Goal: Task Accomplishment & Management: Manage account settings

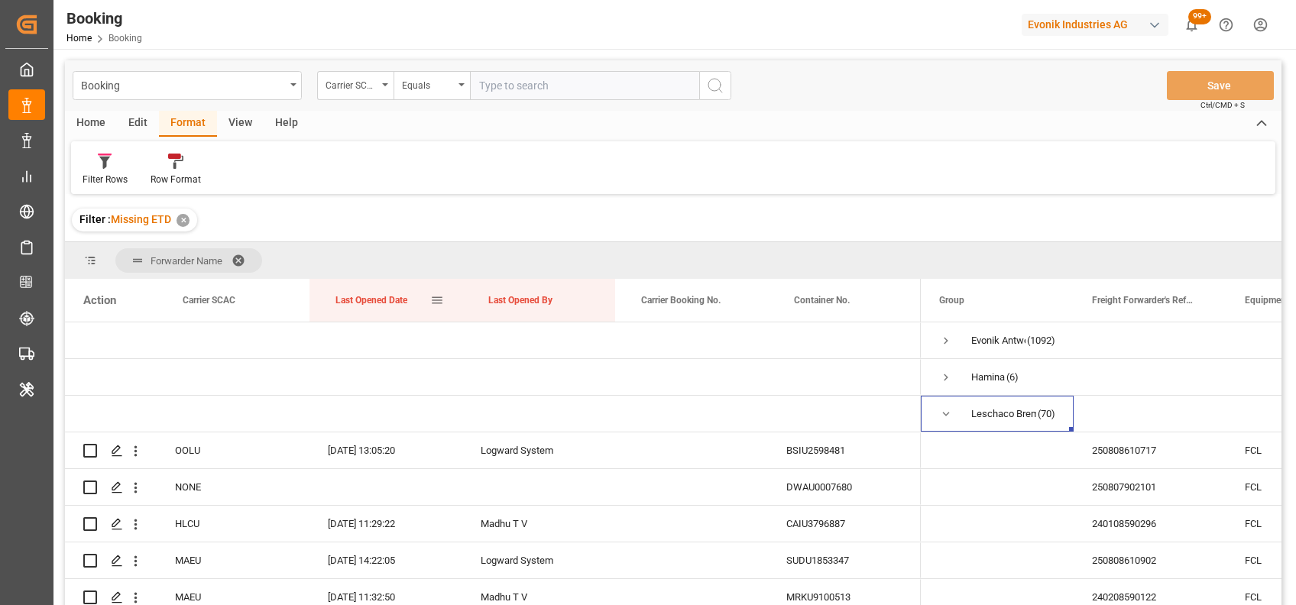
scroll to position [86, 0]
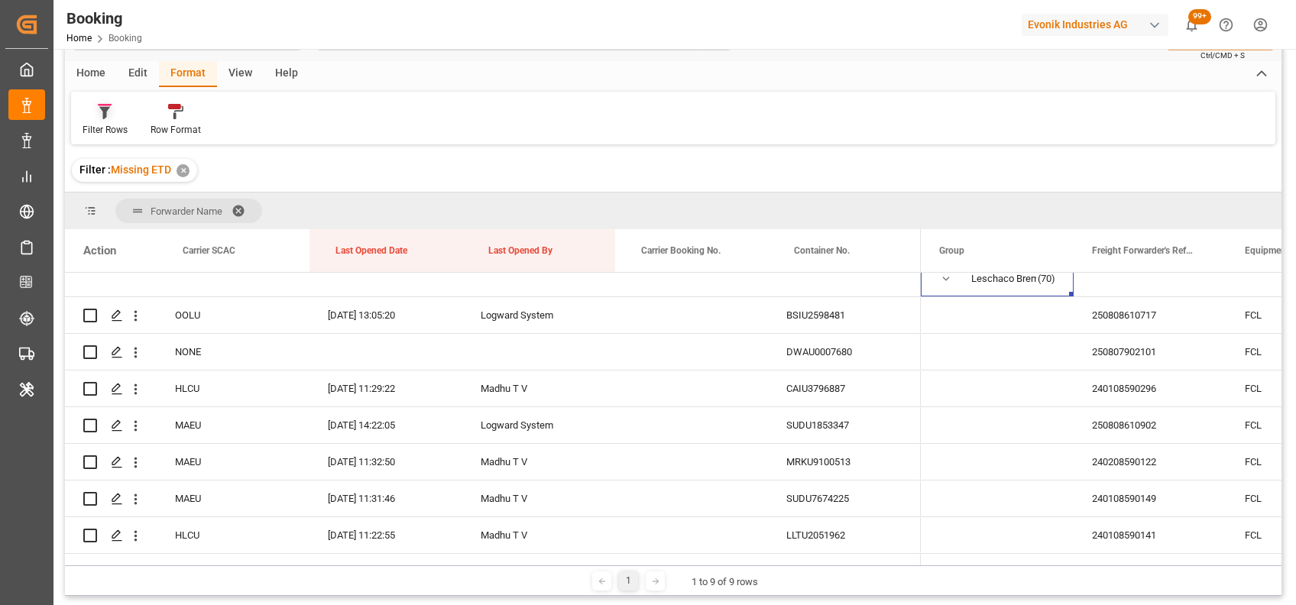
click at [102, 128] on div "Filter Rows" at bounding box center [105, 130] width 45 height 14
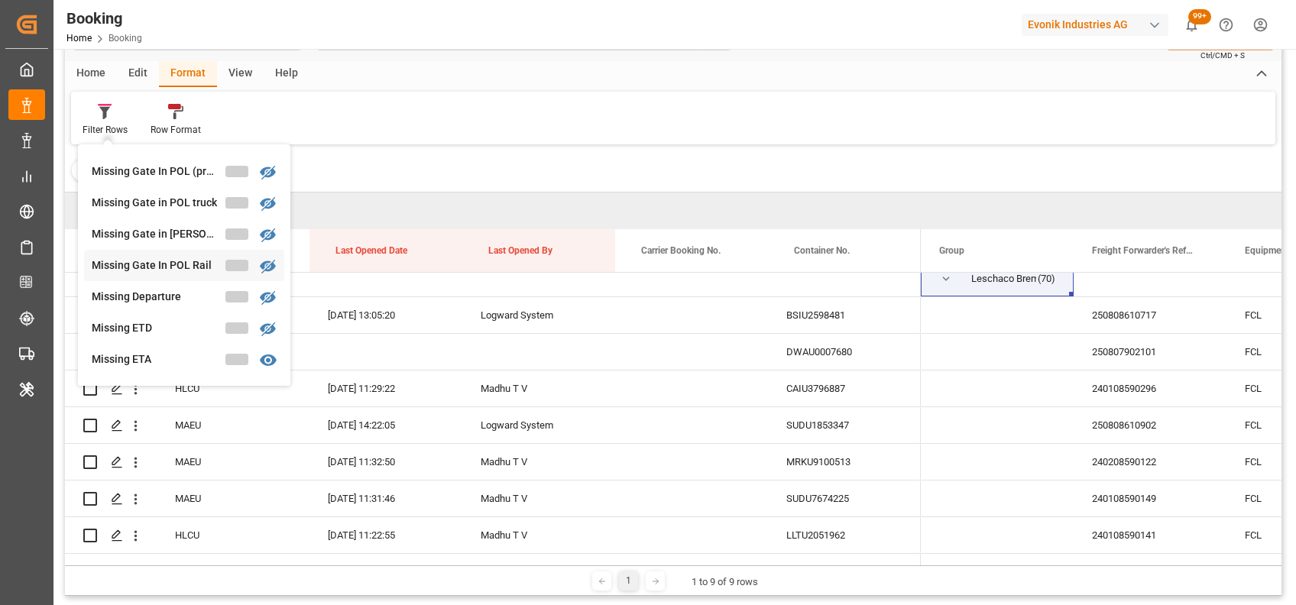
scroll to position [221, 0]
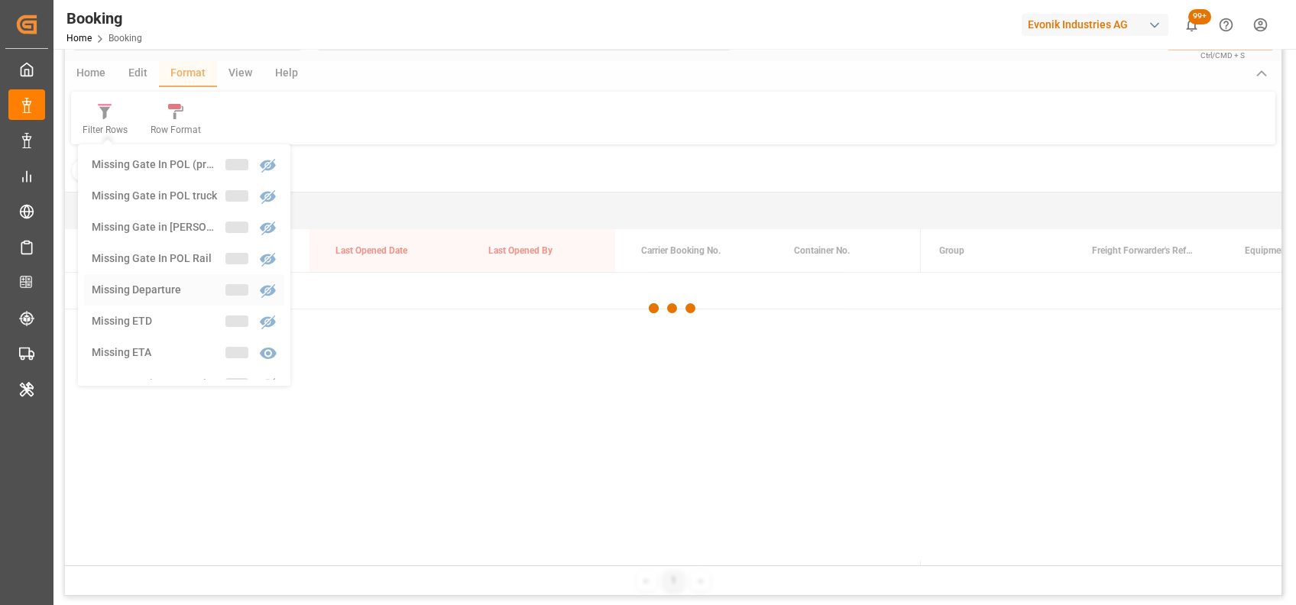
click at [154, 294] on div "Booking Carrier SCAC Equals Save Ctrl/CMD + S Home Edit Format View Help Filter…" at bounding box center [673, 303] width 1217 height 585
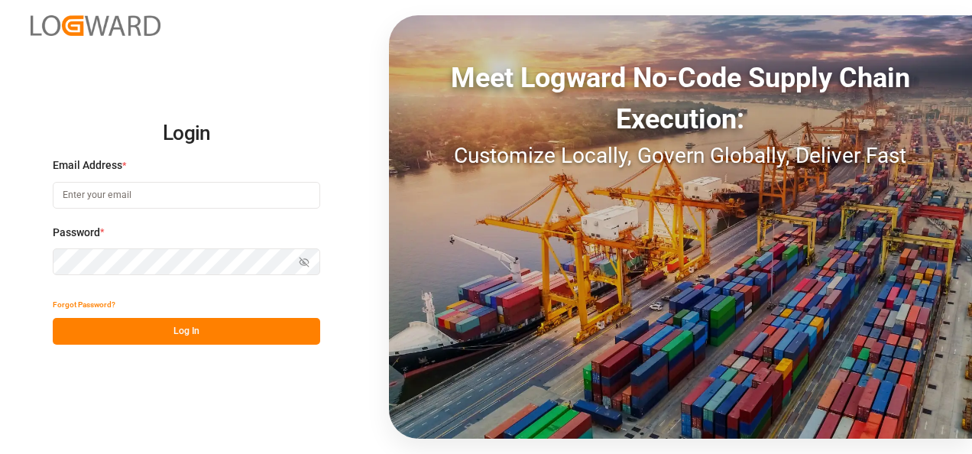
type input "[PERSON_NAME][EMAIL_ADDRESS][PERSON_NAME][DOMAIN_NAME]"
click at [135, 320] on button "Log In" at bounding box center [186, 331] width 267 height 27
click at [309, 263] on icon "button" at bounding box center [304, 262] width 11 height 11
click at [164, 329] on button "Log In" at bounding box center [186, 331] width 267 height 27
